Goal: Transaction & Acquisition: Purchase product/service

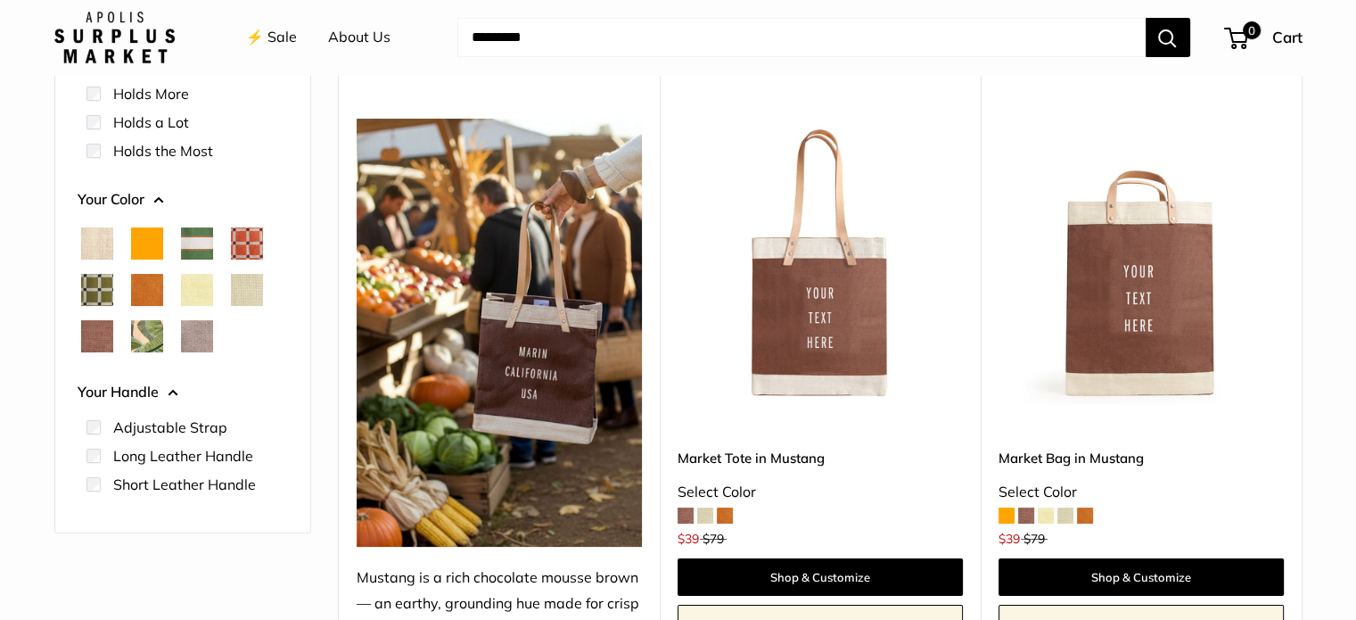
scroll to position [192, 0]
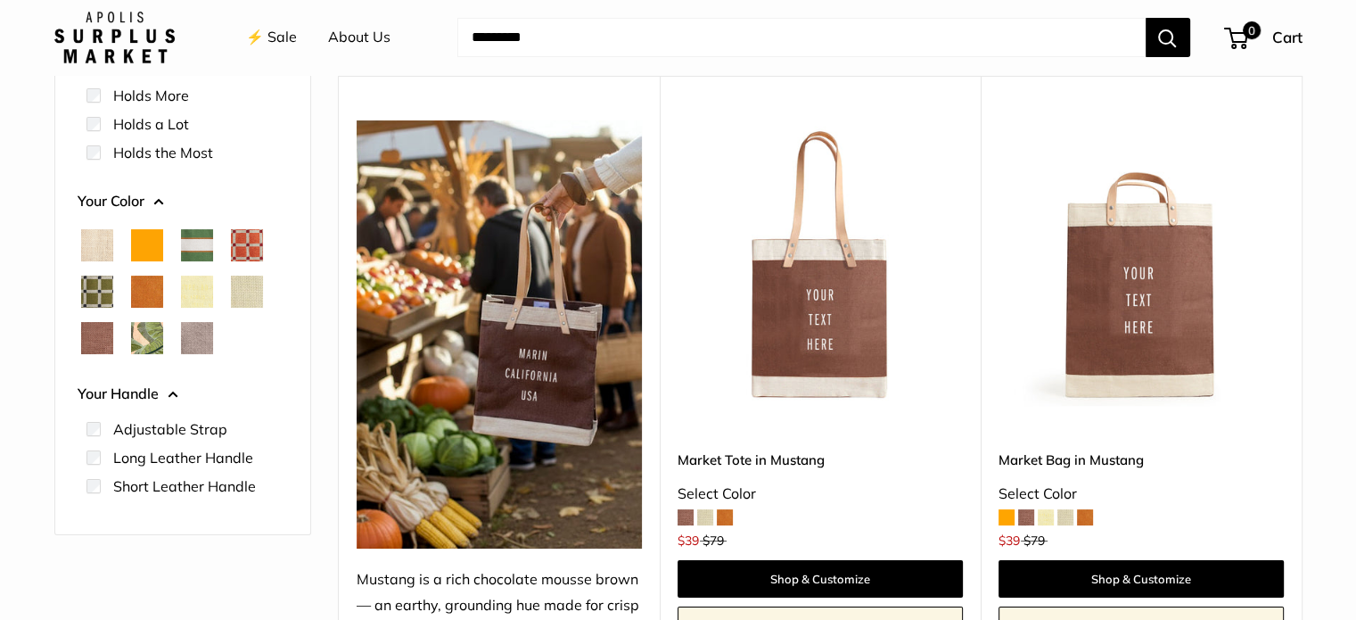
click at [147, 347] on span "Palm Leaf" at bounding box center [147, 338] width 32 height 32
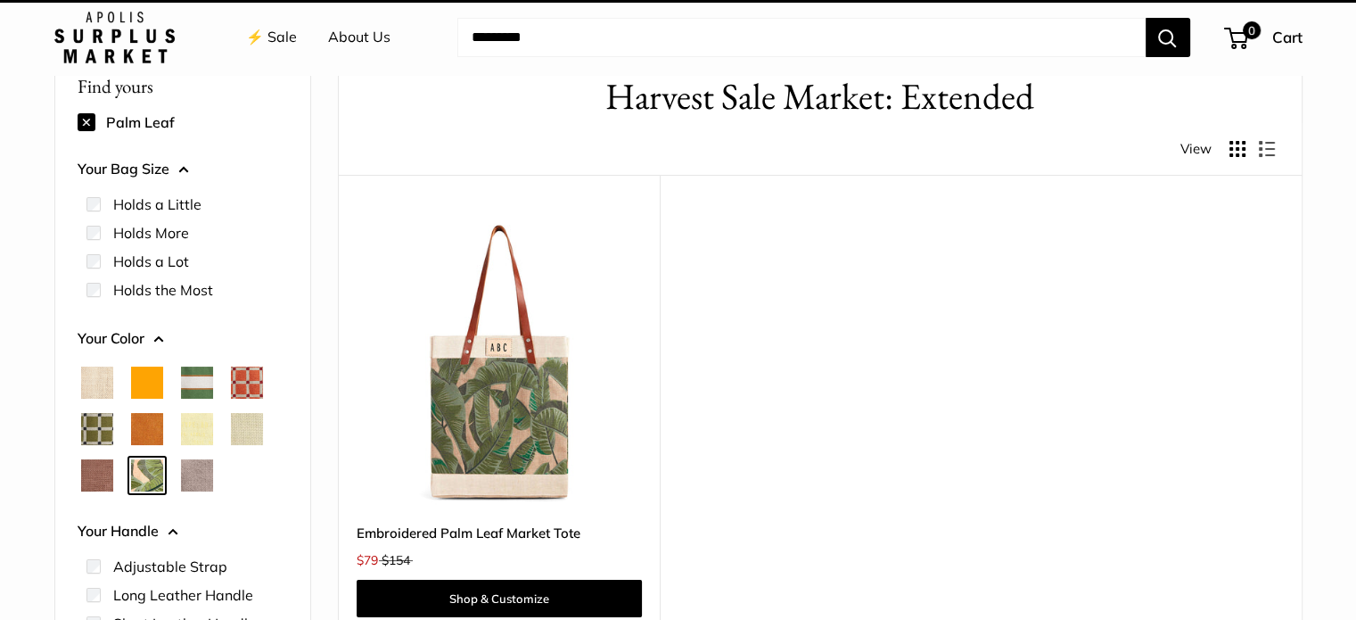
scroll to position [46, 0]
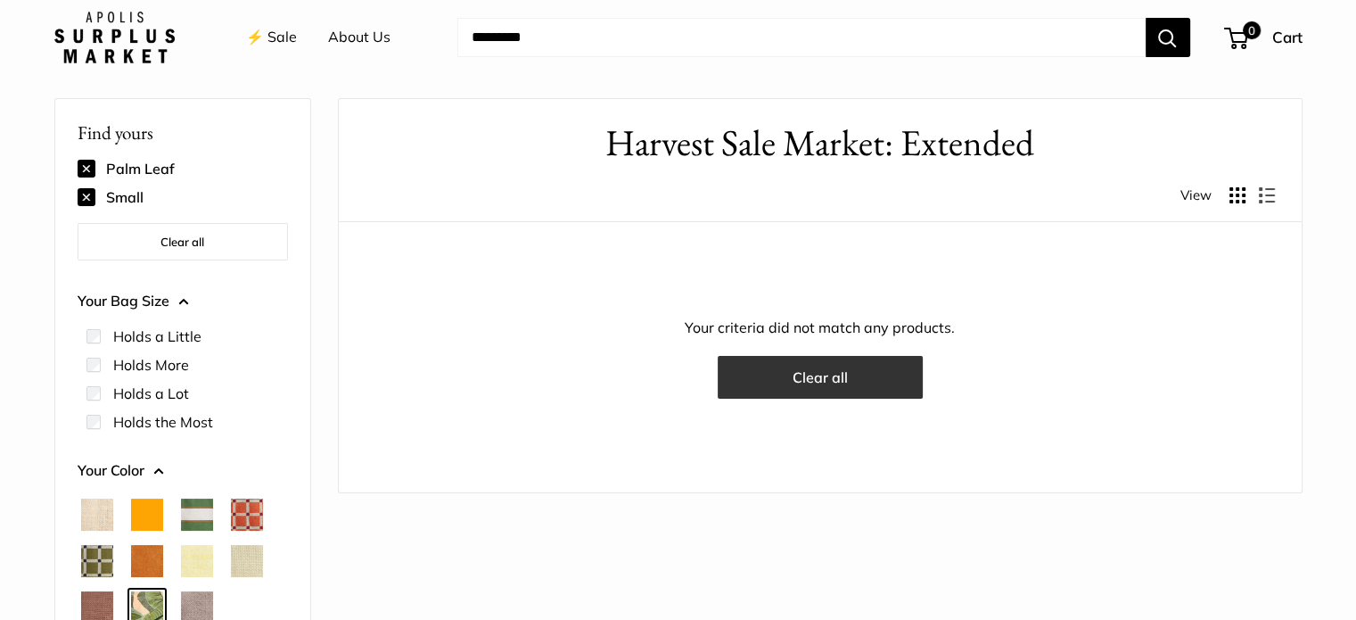
click at [793, 379] on button "Clear all" at bounding box center [820, 377] width 205 height 43
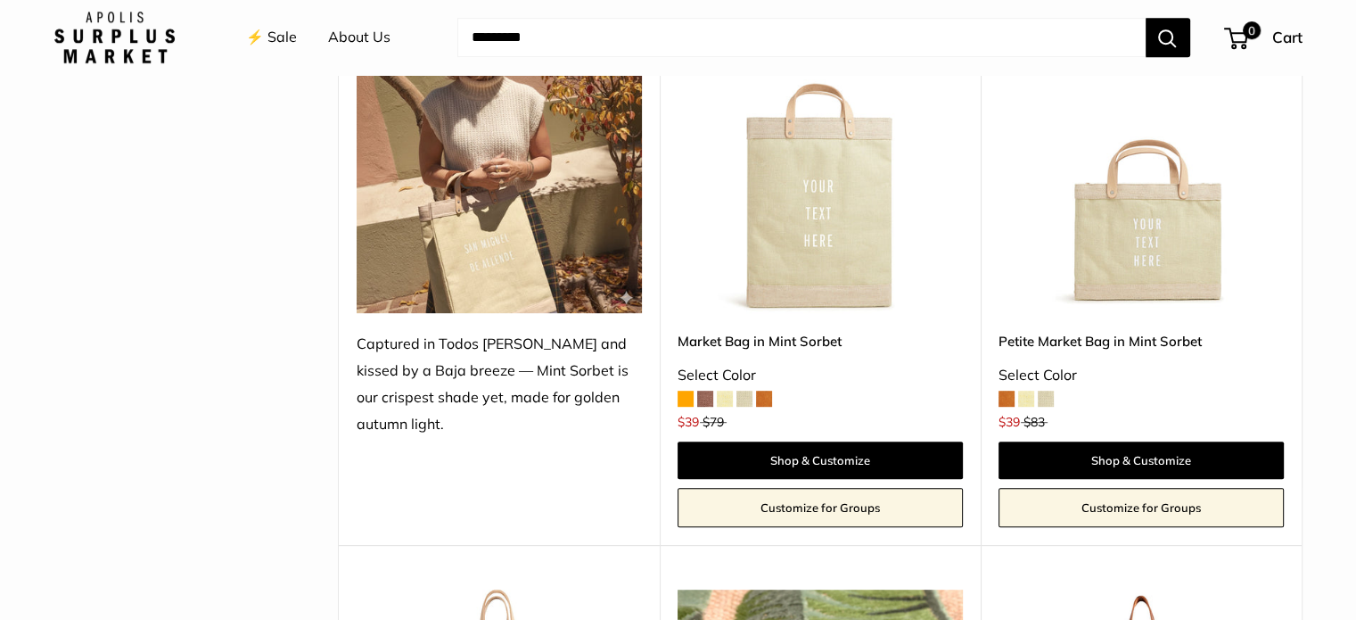
scroll to position [872, 0]
click at [1026, 399] on span at bounding box center [1026, 398] width 16 height 16
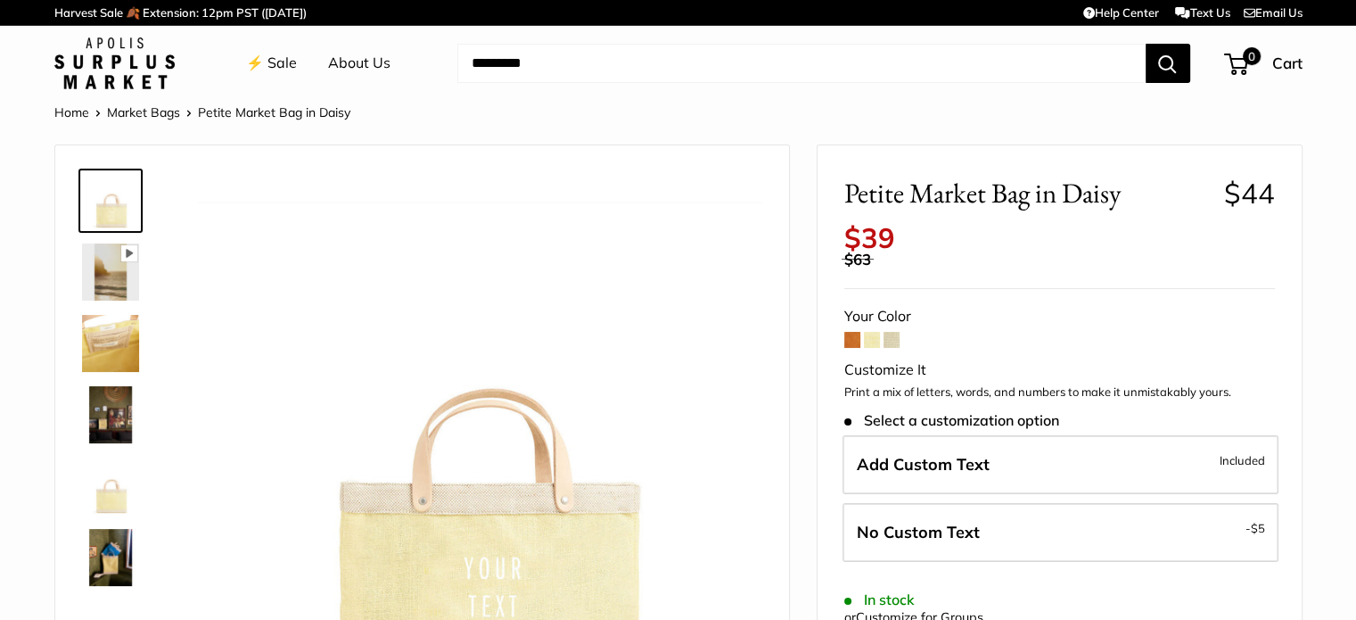
drag, startPoint x: 0, startPoint y: 0, endPoint x: 968, endPoint y: 324, distance: 1020.8
click at [968, 324] on div "Your Color" at bounding box center [1059, 316] width 431 height 27
click at [850, 339] on span at bounding box center [852, 340] width 16 height 16
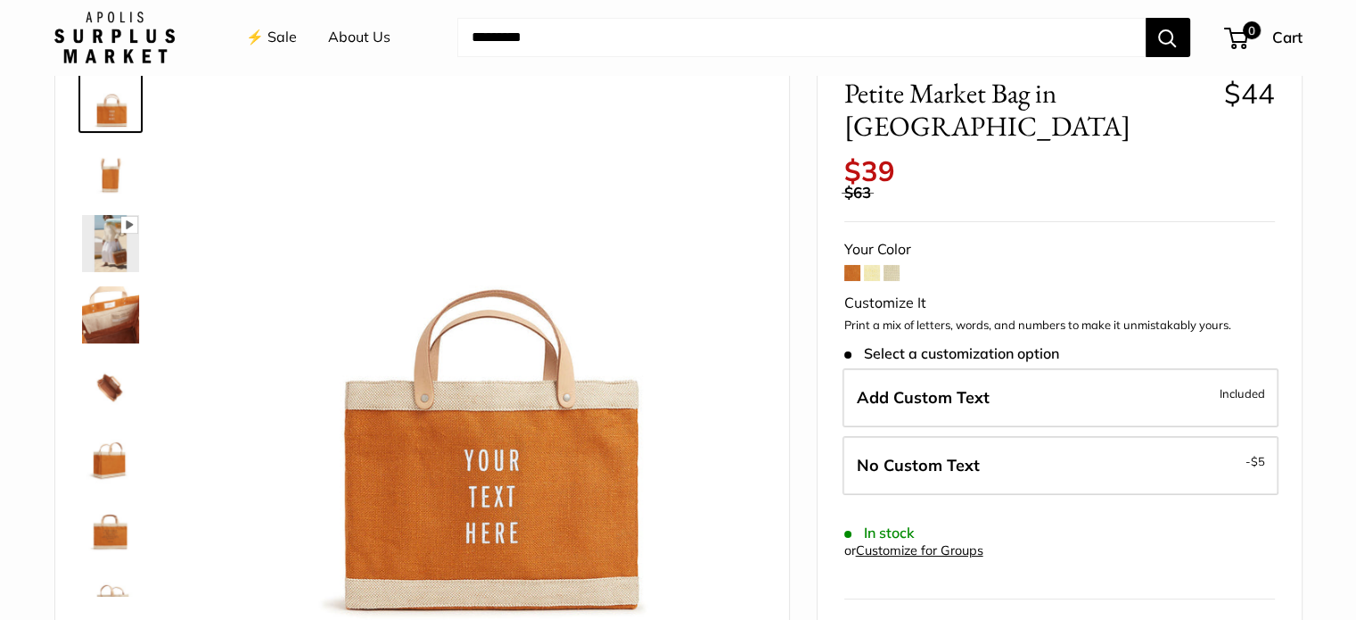
scroll to position [101, 0]
click at [873, 264] on span at bounding box center [872, 272] width 16 height 16
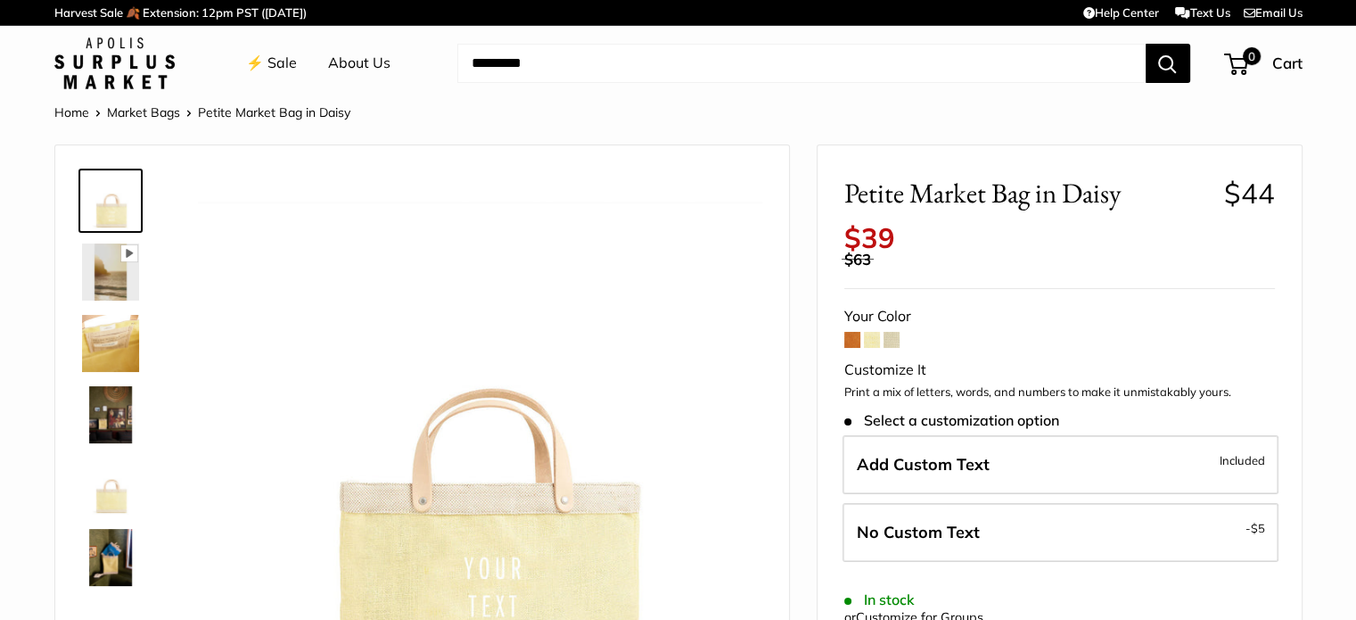
click at [888, 343] on span at bounding box center [891, 340] width 16 height 16
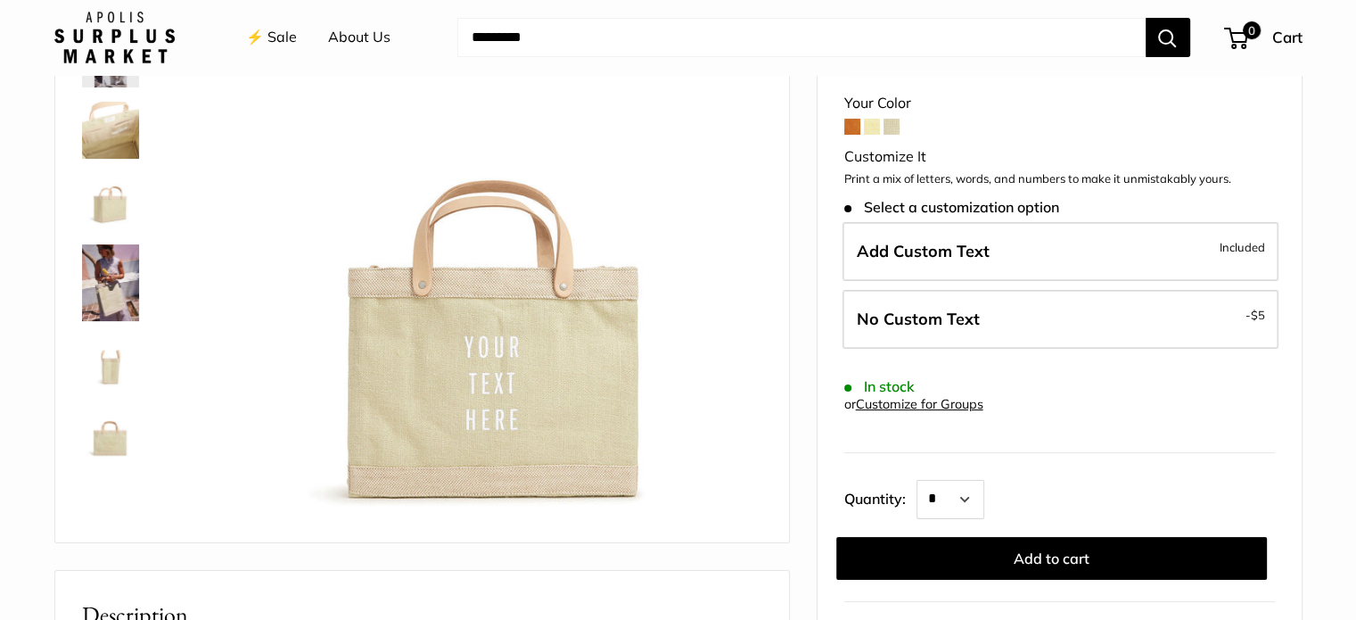
scroll to position [214, 0]
